Goal: Navigation & Orientation: Find specific page/section

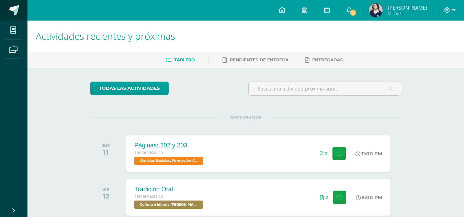
click at [14, 10] on span at bounding box center [14, 10] width 10 height 10
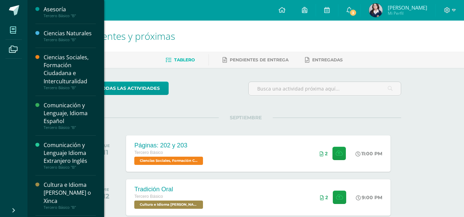
click at [13, 24] on span at bounding box center [12, 29] width 15 height 15
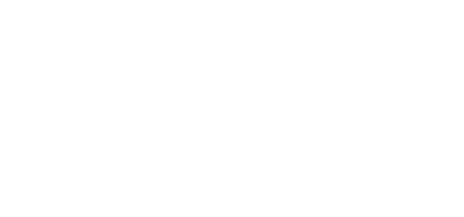
click at [0, 0] on html at bounding box center [0, 0] width 0 height 0
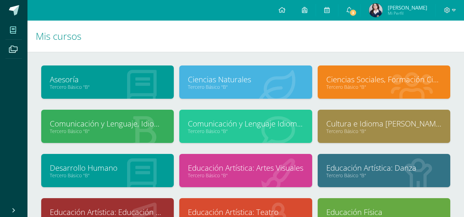
click at [270, 112] on div at bounding box center [278, 127] width 68 height 46
click at [277, 120] on link "Comunicación y Lenguaje Idioma Extranjero Inglés" at bounding box center [245, 123] width 115 height 11
click at [104, 124] on link "Comunicación y Lenguaje, Idioma Español" at bounding box center [107, 123] width 115 height 11
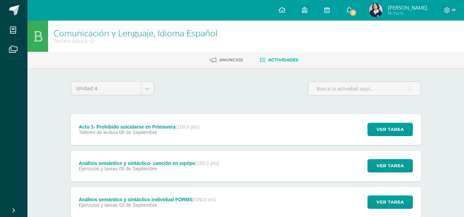
click at [199, 132] on div "Talleres de lectura [DATE]" at bounding box center [139, 132] width 120 height 5
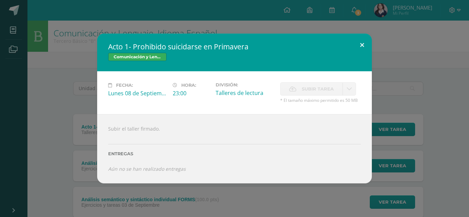
click at [363, 45] on button at bounding box center [362, 45] width 20 height 23
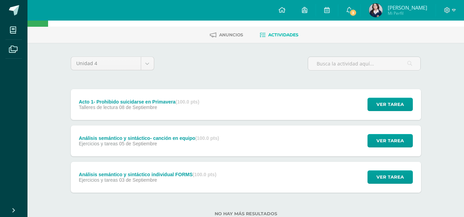
scroll to position [46, 0]
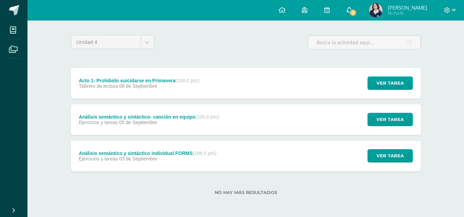
click at [356, 13] on span "3" at bounding box center [353, 13] width 8 height 8
click at [381, 8] on span "Sara Nicole Mi Perfil" at bounding box center [397, 10] width 61 height 14
